Goal: Submit feedback/report problem

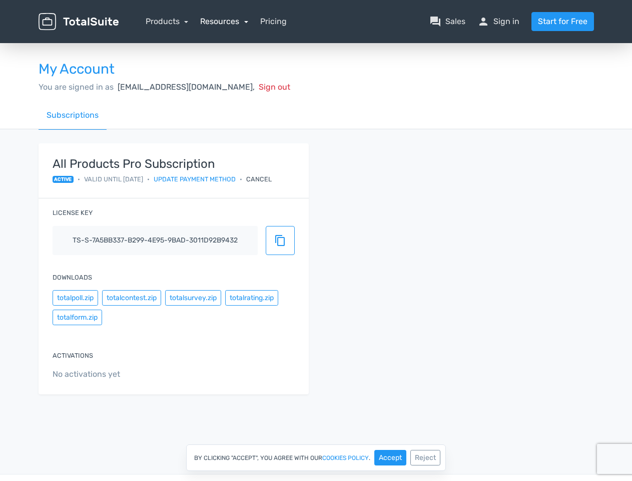
click at [224, 21] on link "Resources" at bounding box center [224, 22] width 48 height 10
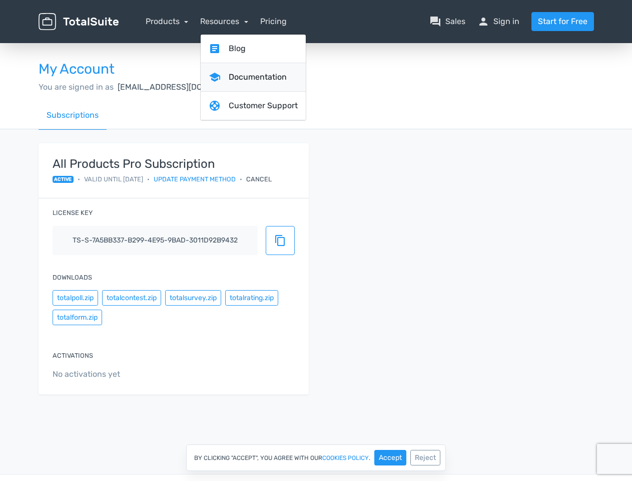
click at [229, 87] on link "school Documentation" at bounding box center [253, 77] width 105 height 29
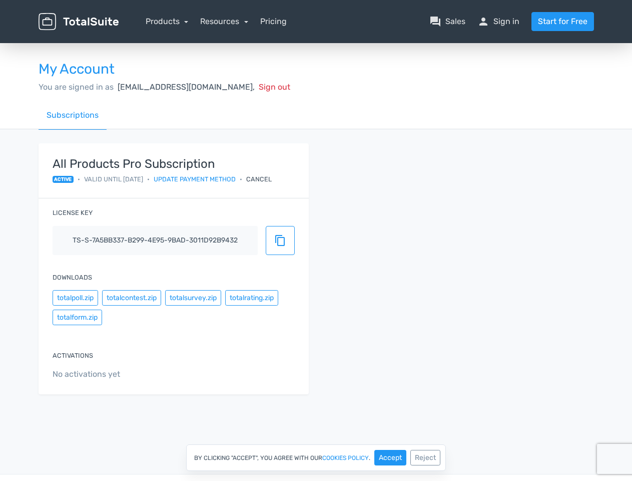
click at [272, 179] on div "Cancel" at bounding box center [259, 179] width 26 height 10
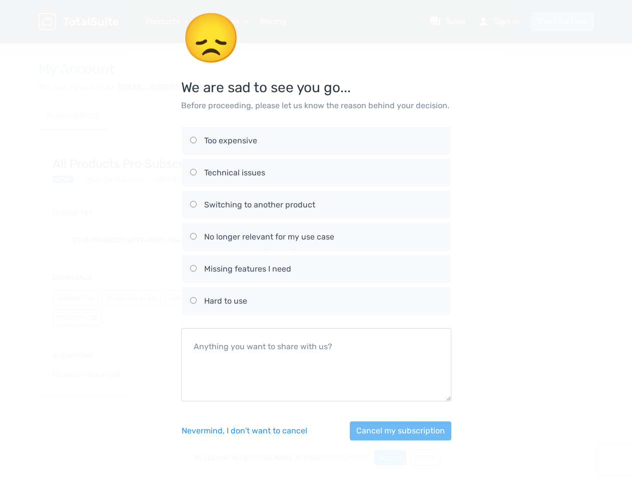
click at [280, 240] on div "No longer relevant for my use case" at bounding box center [323, 237] width 238 height 12
click at [197, 239] on input "No longer relevant for my use case" at bounding box center [193, 236] width 7 height 7
radio input "true"
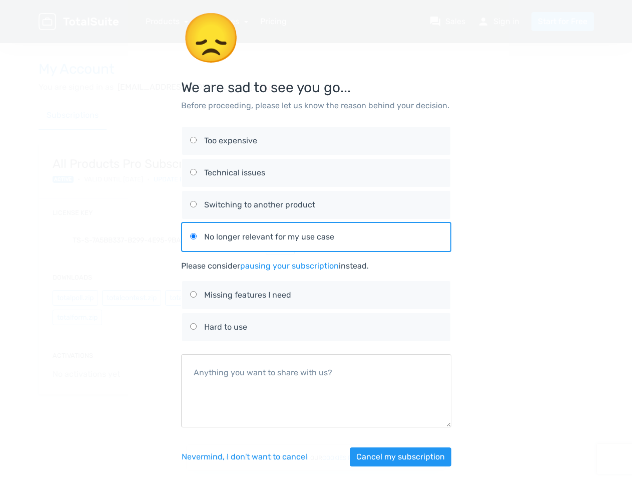
click at [75, 297] on div "😞 We are sad to see you go... Before proceeding, please let us know the reason …" at bounding box center [316, 245] width 571 height 490
click at [131, 297] on div "😞 We are sad to see you go... Before proceeding, please let us know the reason …" at bounding box center [316, 245] width 571 height 490
click at [193, 297] on label "Missing features I need" at bounding box center [316, 295] width 252 height 28
click at [193, 297] on input "Missing features I need" at bounding box center [193, 294] width 7 height 7
radio input "true"
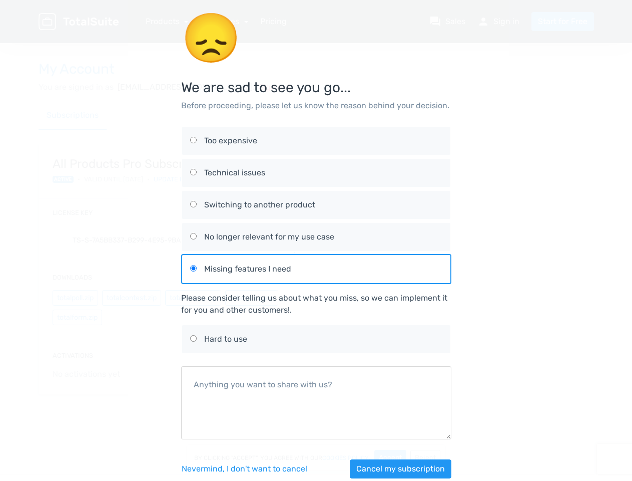
click at [251, 297] on div "Please consider telling us about what you miss, so we can implement it for you …" at bounding box center [316, 304] width 270 height 24
click at [77, 317] on div "😞 We are sad to see you go... Before proceeding, please let us know the reason …" at bounding box center [316, 251] width 571 height 502
click at [390, 457] on div "Nevermind, I don't want to [PERSON_NAME] my subscription" at bounding box center [316, 468] width 270 height 43
